Goal: Information Seeking & Learning: Learn about a topic

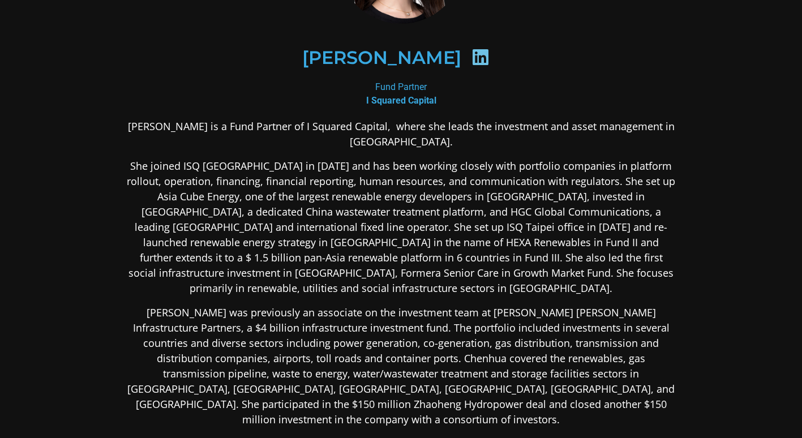
scroll to position [170, 0]
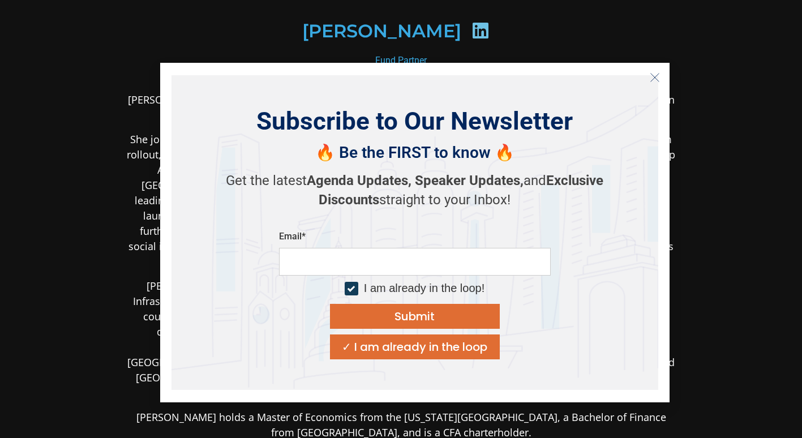
click at [657, 77] on icon "Close" at bounding box center [655, 77] width 10 height 10
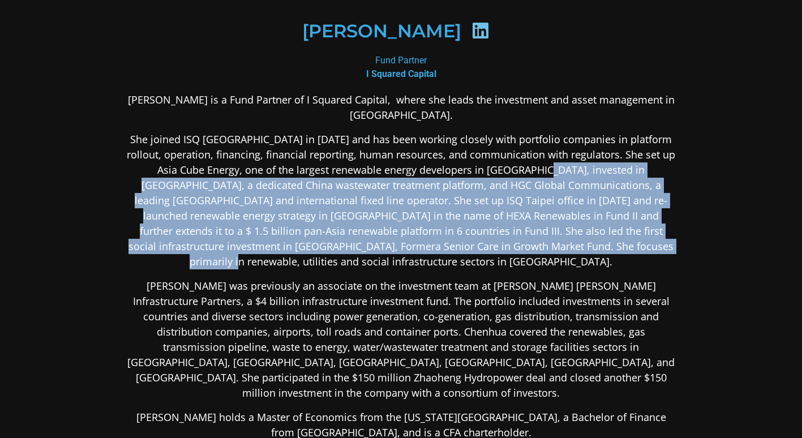
drag, startPoint x: 539, startPoint y: 165, endPoint x: 608, endPoint y: 251, distance: 110.3
click at [608, 251] on p "She joined ISQ [GEOGRAPHIC_DATA] in [DATE] and has been working closely with po…" at bounding box center [401, 201] width 550 height 138
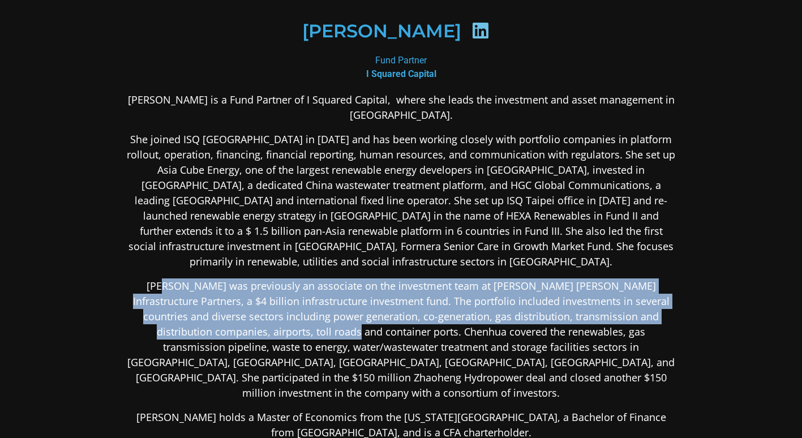
drag, startPoint x: 146, startPoint y: 268, endPoint x: 271, endPoint y: 317, distance: 134.5
click at [271, 317] on p "[PERSON_NAME] was previously an associate on the investment team at [PERSON_NAM…" at bounding box center [401, 340] width 550 height 122
drag, startPoint x: 271, startPoint y: 317, endPoint x: 249, endPoint y: 318, distance: 22.1
click at [249, 318] on p "[PERSON_NAME] was previously an associate on the investment team at [PERSON_NAM…" at bounding box center [401, 340] width 550 height 122
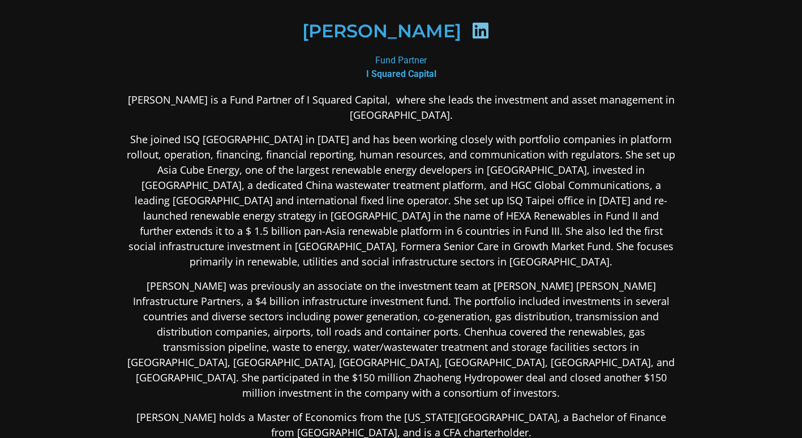
click at [292, 319] on p "[PERSON_NAME] was previously an associate on the investment team at [PERSON_NAM…" at bounding box center [401, 340] width 550 height 122
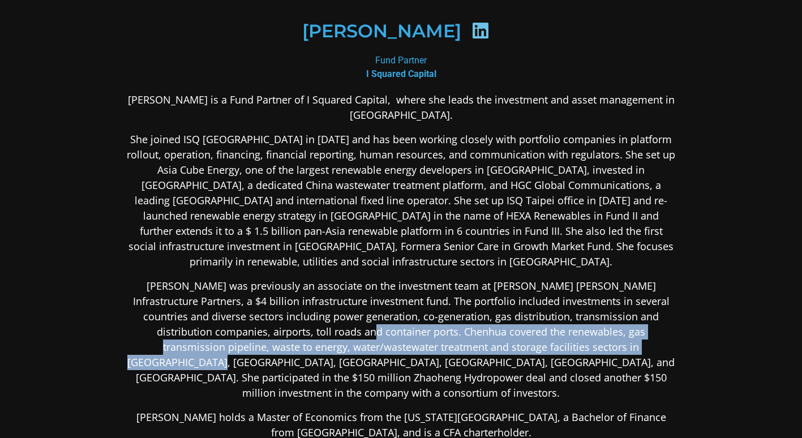
drag, startPoint x: 292, startPoint y: 319, endPoint x: 571, endPoint y: 334, distance: 280.1
click at [571, 334] on p "[PERSON_NAME] was previously an associate on the investment team at [PERSON_NAM…" at bounding box center [401, 340] width 550 height 122
click at [377, 321] on p "[PERSON_NAME] was previously an associate on the investment team at [PERSON_NAM…" at bounding box center [401, 340] width 550 height 122
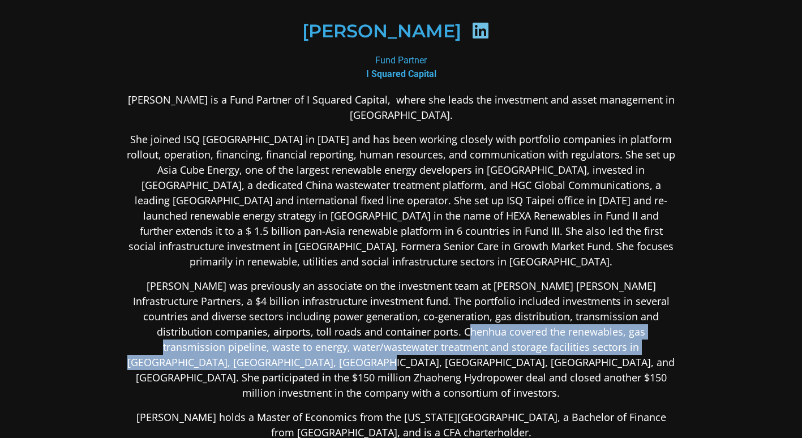
drag, startPoint x: 385, startPoint y: 321, endPoint x: 211, endPoint y: 349, distance: 176.2
click at [211, 349] on p "[PERSON_NAME] was previously an associate on the investment team at [PERSON_NAM…" at bounding box center [401, 340] width 550 height 122
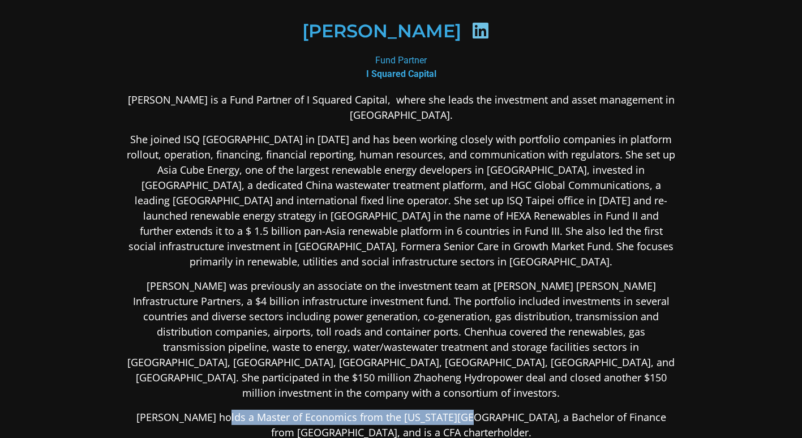
drag, startPoint x: 212, startPoint y: 385, endPoint x: 453, endPoint y: 390, distance: 241.3
click at [453, 410] on p "[PERSON_NAME] holds a Master of Economics from the [US_STATE][GEOGRAPHIC_DATA],…" at bounding box center [401, 425] width 550 height 31
copy p "Master of Economics from the [US_STATE][GEOGRAPHIC_DATA]"
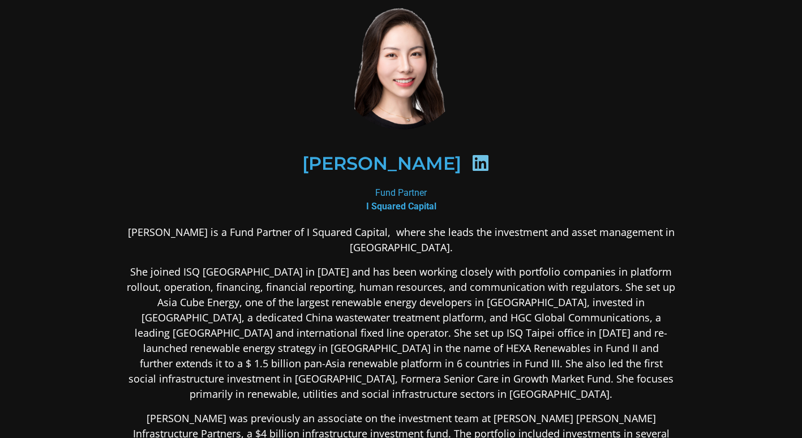
scroll to position [0, 0]
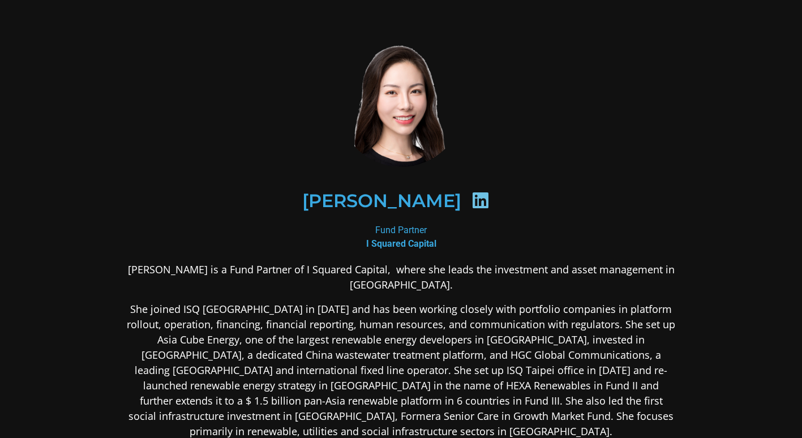
click at [390, 116] on img at bounding box center [401, 104] width 125 height 125
